Goal: Complete application form

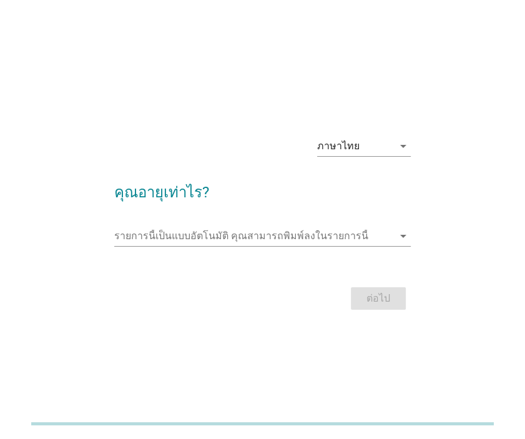
click at [194, 113] on div "ภาษาไทย arrow_drop_down คุณอายุเท่าไร? รายการนี้เป็นแบบอัตโนมัติ [PERSON_NAME]พ…" at bounding box center [262, 219] width 495 height 227
click at [400, 239] on icon "arrow_drop_down" at bounding box center [403, 236] width 15 height 15
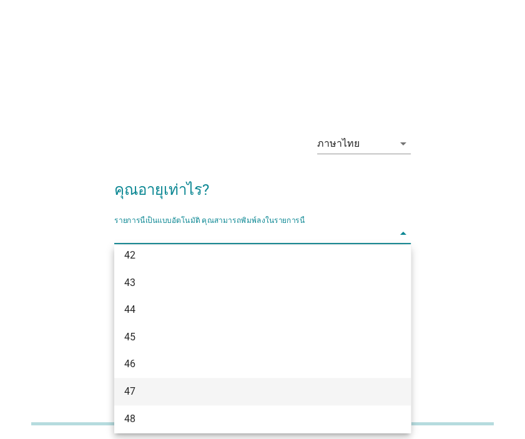
scroll to position [787, 0]
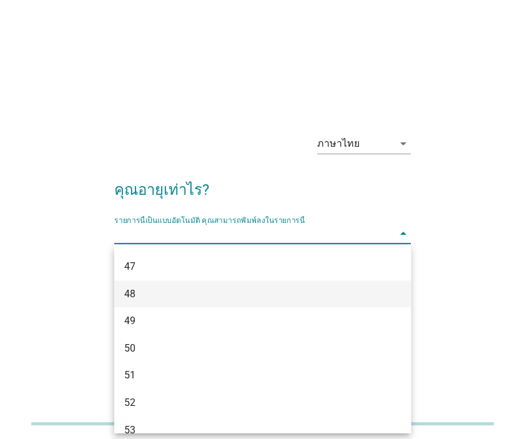
click at [142, 292] on div "48" at bounding box center [251, 294] width 254 height 15
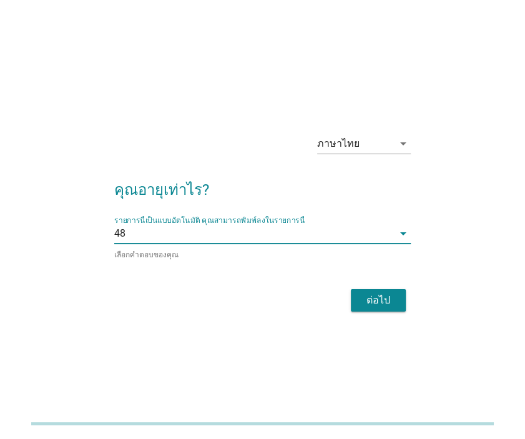
click at [389, 295] on div "ต่อไป" at bounding box center [378, 300] width 35 height 15
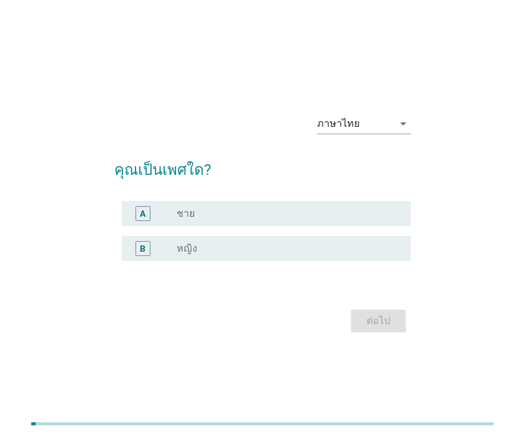
click at [214, 260] on div "B radio_button_unchecked หญิง" at bounding box center [266, 248] width 289 height 25
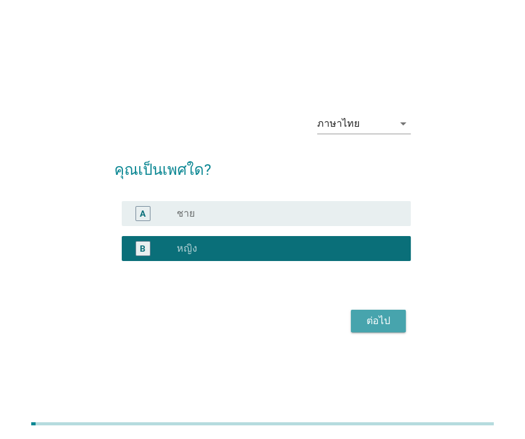
click at [366, 321] on div "ต่อไป" at bounding box center [378, 321] width 35 height 15
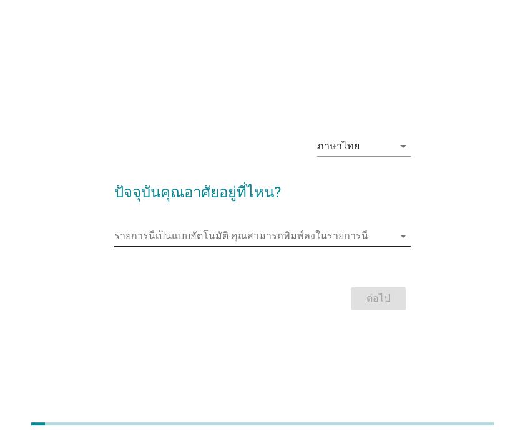
click at [260, 232] on input "รายการนี้เป็นแบบอัตโนมัติ คุณสามารถพิมพ์ลงในรายการนี้" at bounding box center [253, 236] width 279 height 20
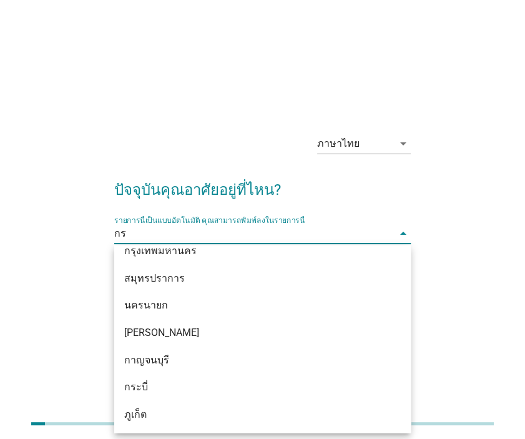
scroll to position [0, 0]
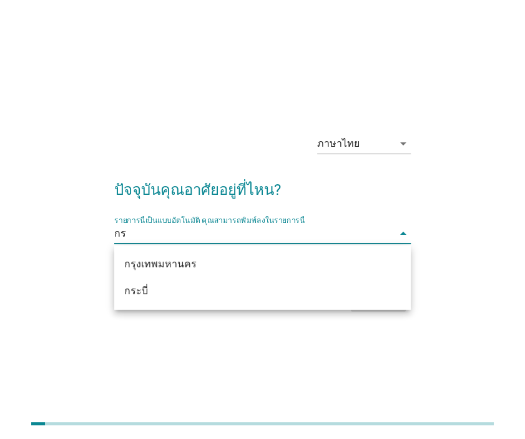
type input "กรุ"
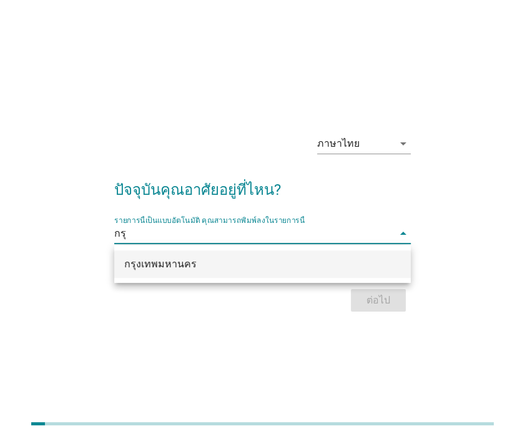
click at [207, 269] on div "กรุงเทพมหานคร" at bounding box center [251, 264] width 254 height 15
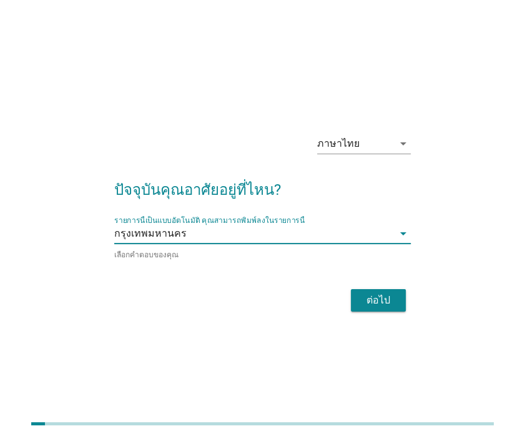
click at [395, 301] on div "ต่อไป" at bounding box center [378, 300] width 35 height 15
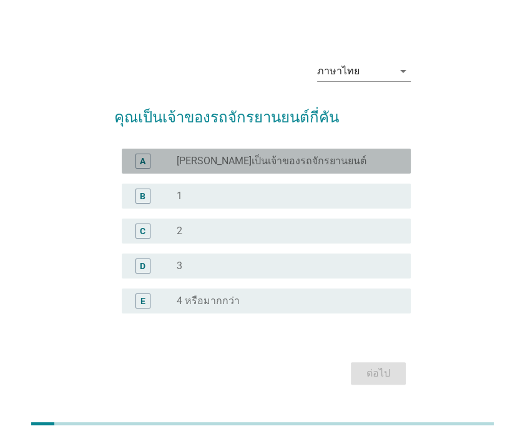
click at [242, 166] on label "[PERSON_NAME]เป็นเจ้าของรถจักรยานยนต์" at bounding box center [272, 161] width 190 height 12
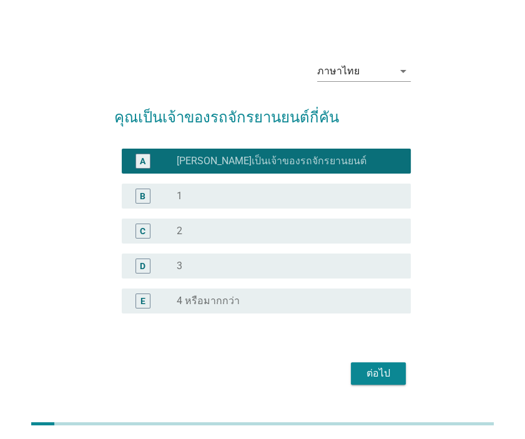
click at [377, 381] on button "ต่อไป" at bounding box center [378, 373] width 55 height 22
